Goal: Transaction & Acquisition: Purchase product/service

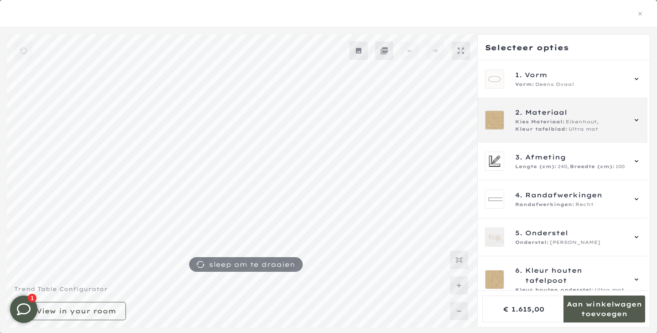
click at [571, 134] on div "2. Materiaal Kies Materiaal: Eikenhout, Kleur tafelblad: Ultra mat" at bounding box center [563, 120] width 170 height 44
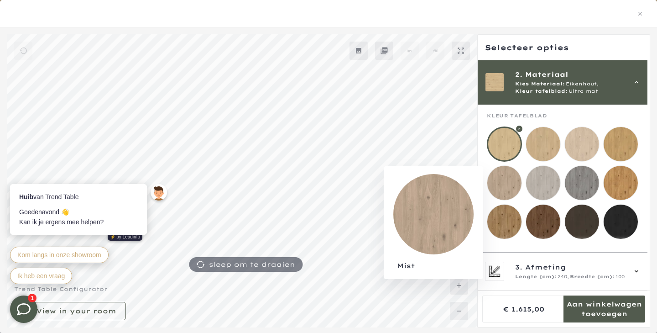
scroll to position [97, 0]
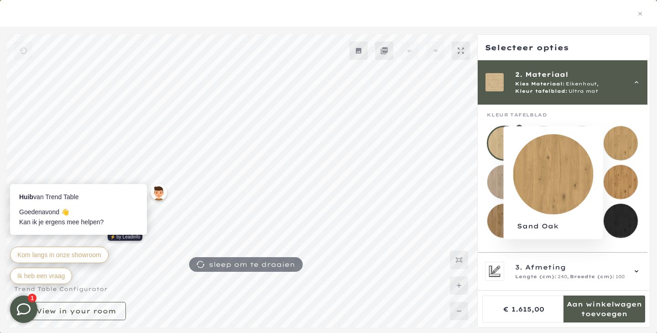
click at [623, 148] on mmq-loader at bounding box center [621, 143] width 34 height 34
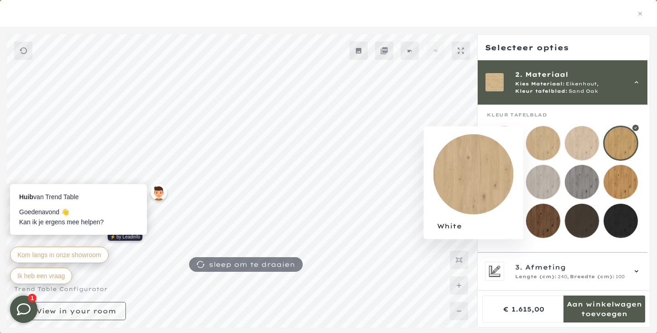
click at [542, 142] on mmq-loader at bounding box center [543, 143] width 34 height 34
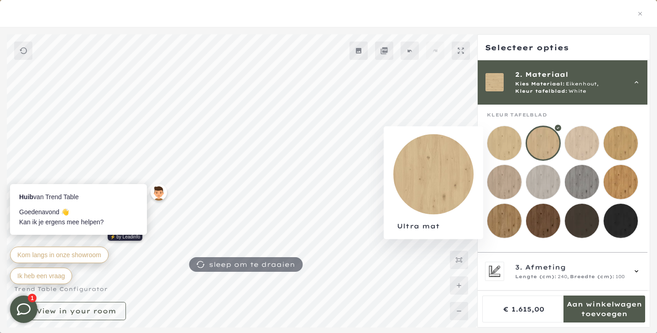
click at [506, 151] on mmq-loader at bounding box center [504, 143] width 34 height 34
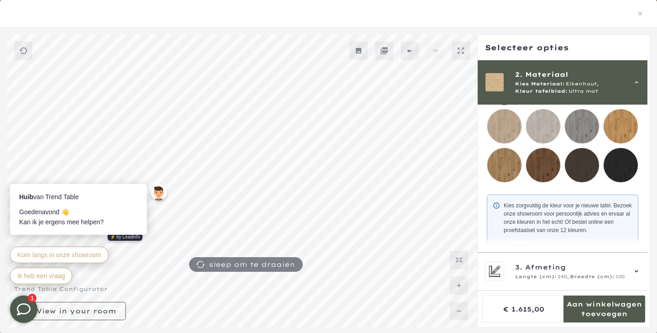
scroll to position [159, 0]
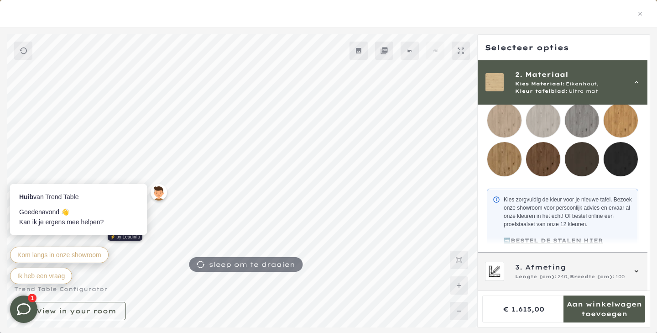
click at [552, 259] on div "3. Afmeting Lengte (cm): 240, Breedte (cm): 100" at bounding box center [563, 271] width 170 height 38
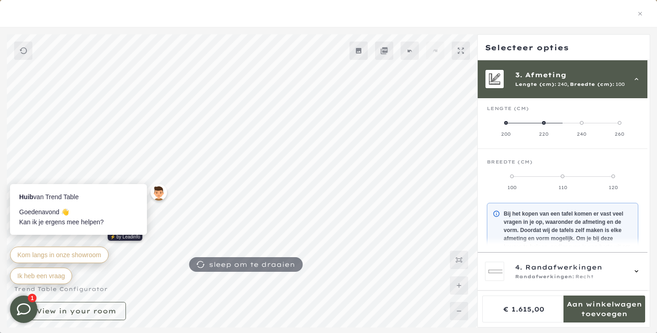
scroll to position [82, 0]
click at [622, 123] on span at bounding box center [620, 125] width 4 height 4
click at [643, 125] on mmq-components-mapper at bounding box center [563, 124] width 170 height 52
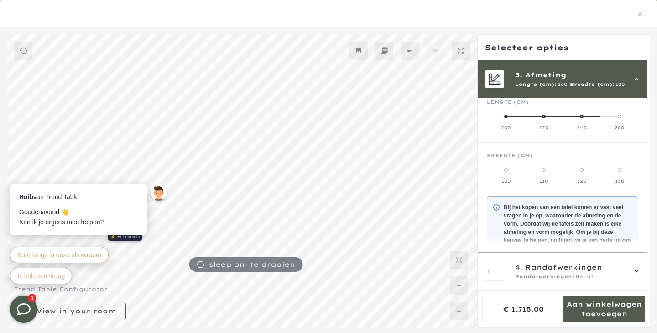
scroll to position [95, 0]
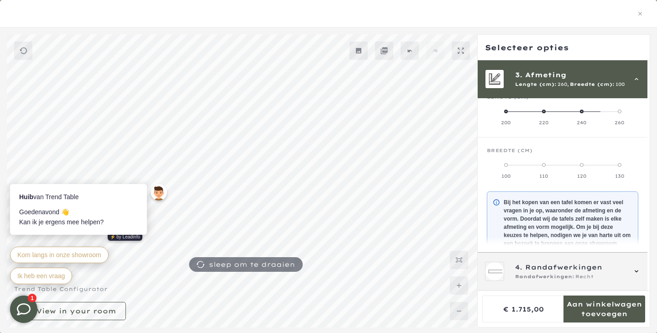
click at [569, 281] on div "4. Randafwerkingen Randafwerkingen: Recht" at bounding box center [563, 271] width 170 height 38
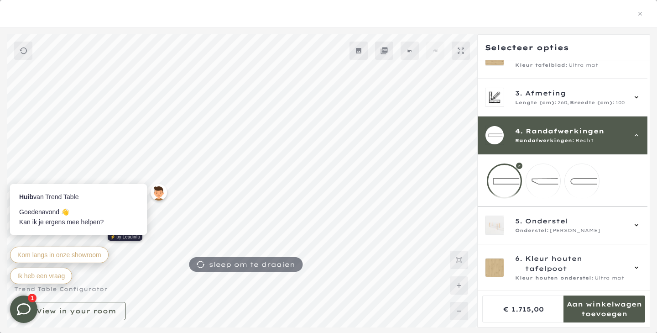
scroll to position [28, 0]
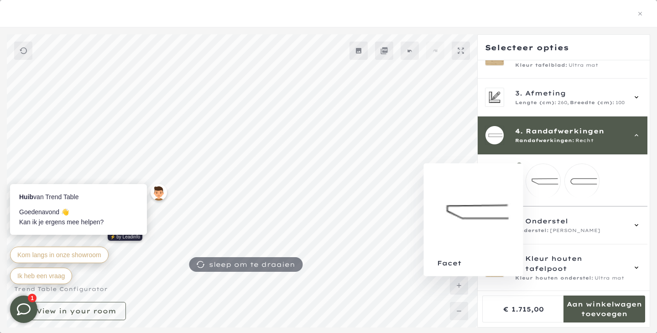
click at [552, 186] on mmq-loader at bounding box center [543, 181] width 34 height 34
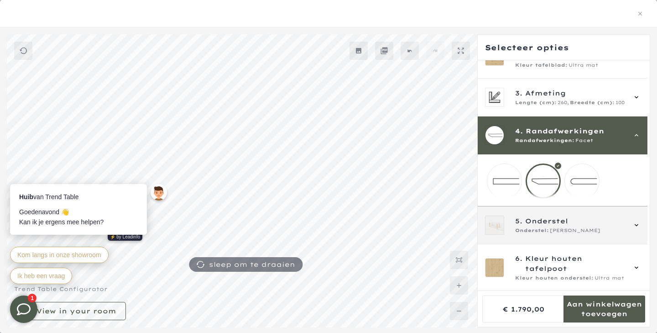
scroll to position [66, 0]
click at [549, 243] on div "5. Onderstel Onderstel: Finn" at bounding box center [563, 225] width 170 height 38
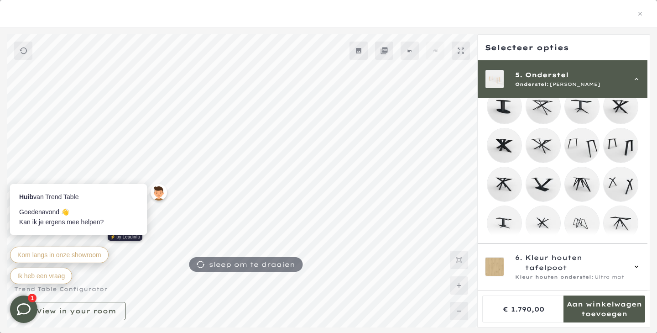
scroll to position [178, 0]
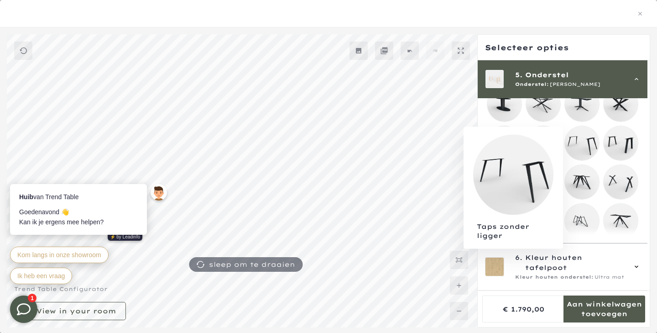
click at [592, 135] on mmq-loader at bounding box center [582, 143] width 34 height 34
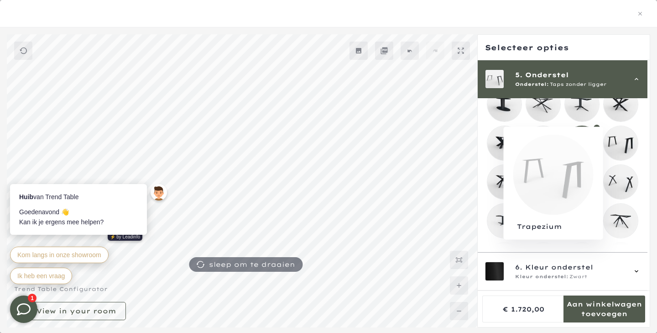
click at [623, 141] on mmq-loader at bounding box center [621, 143] width 34 height 34
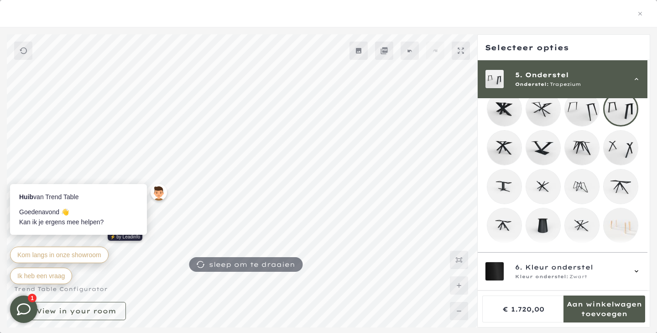
scroll to position [214, 0]
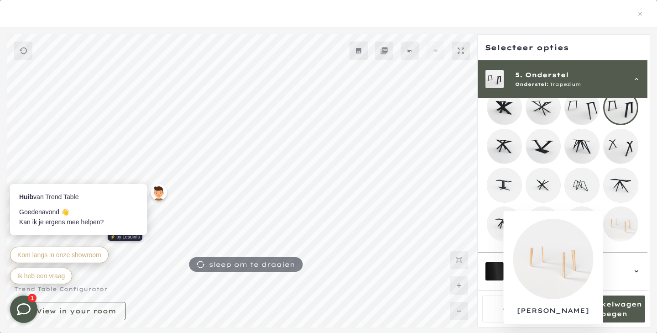
click at [623, 230] on mmq-loader at bounding box center [621, 224] width 34 height 34
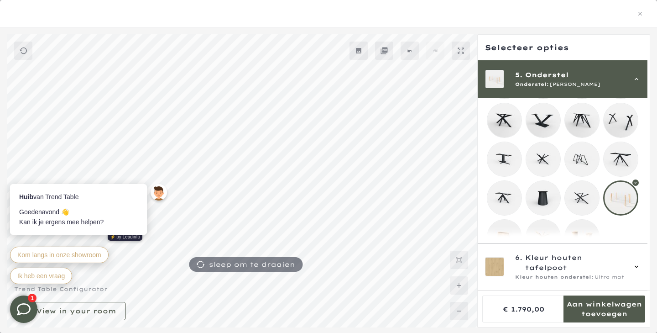
scroll to position [264, 0]
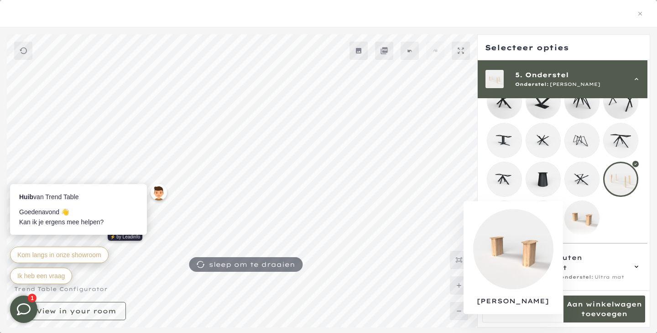
click at [586, 220] on mmq-loader at bounding box center [582, 218] width 34 height 34
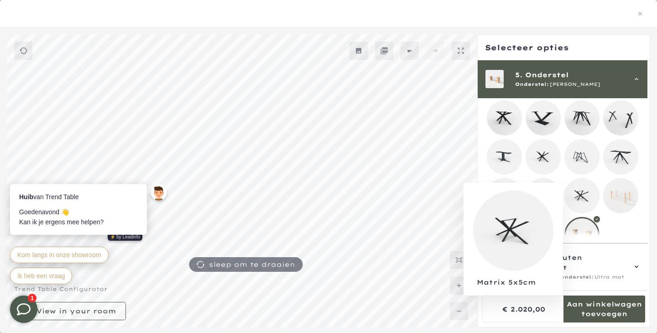
scroll to position [264, 0]
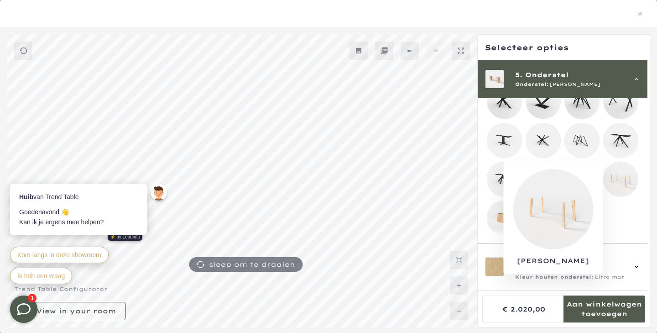
click at [627, 183] on mmq-loader at bounding box center [621, 179] width 34 height 34
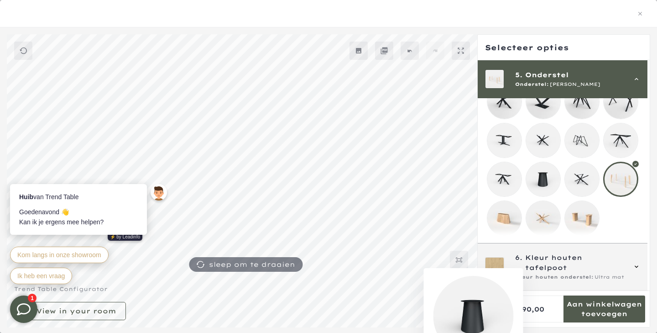
scroll to position [292, 0]
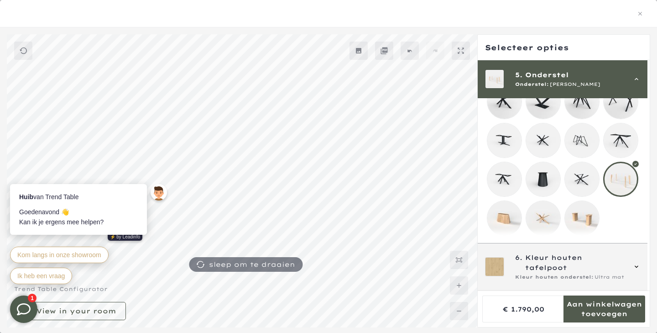
click at [576, 279] on span "Kleur houten onderstel:" at bounding box center [554, 276] width 79 height 7
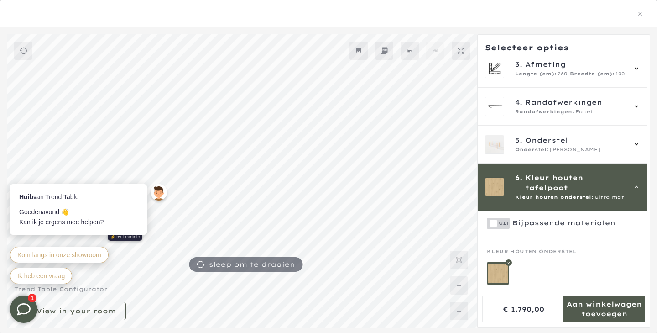
scroll to position [327, 0]
